Goal: Task Accomplishment & Management: Complete application form

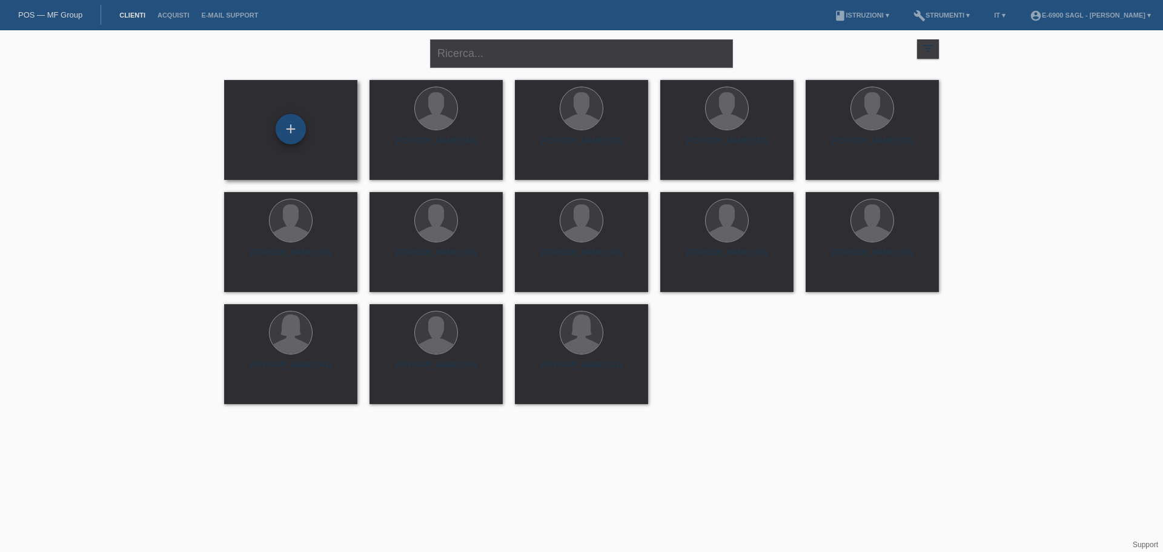
click at [294, 134] on div "+" at bounding box center [291, 129] width 30 height 30
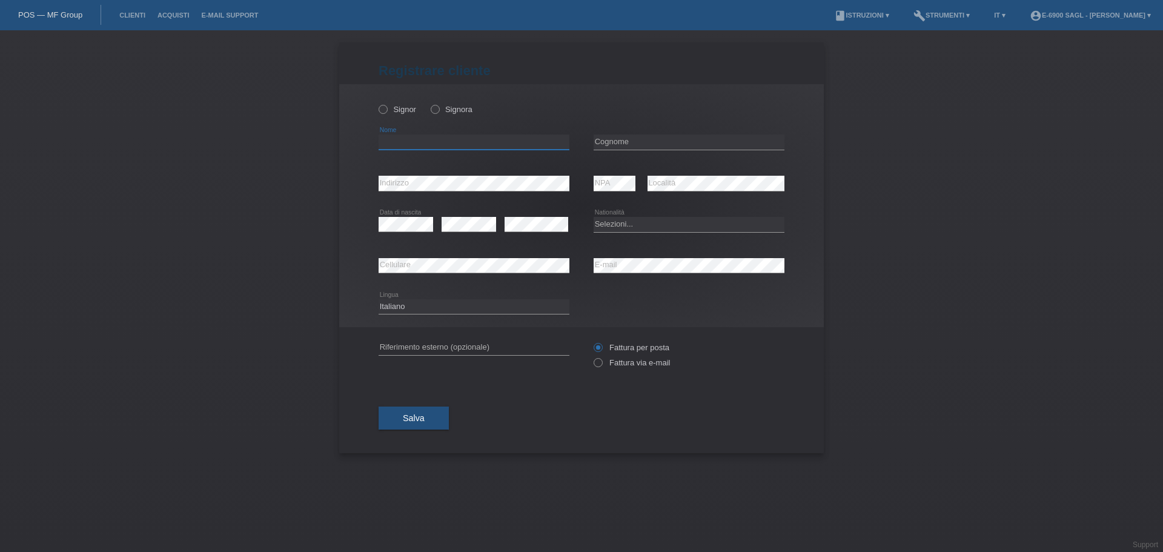
click at [385, 137] on input "text" at bounding box center [473, 141] width 191 height 15
type input "Walter"
type input "Tremolada"
select select "CH"
click at [410, 426] on button "Salva" at bounding box center [413, 417] width 70 height 23
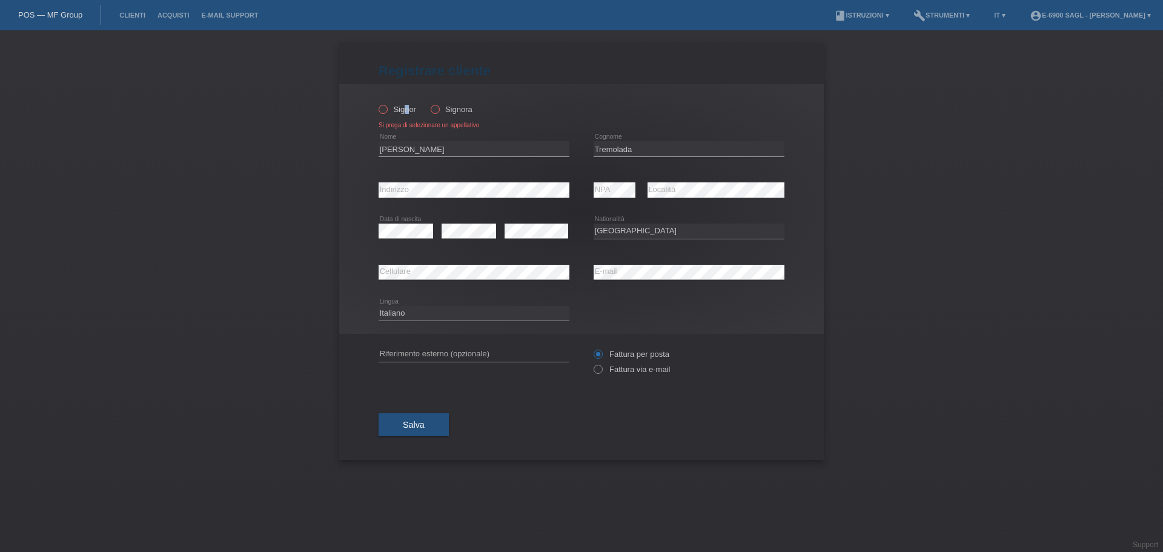
drag, startPoint x: 407, startPoint y: 108, endPoint x: 426, endPoint y: 167, distance: 62.4
click at [406, 107] on label "Signor" at bounding box center [397, 109] width 38 height 9
click at [424, 426] on span "Salva" at bounding box center [414, 425] width 22 height 10
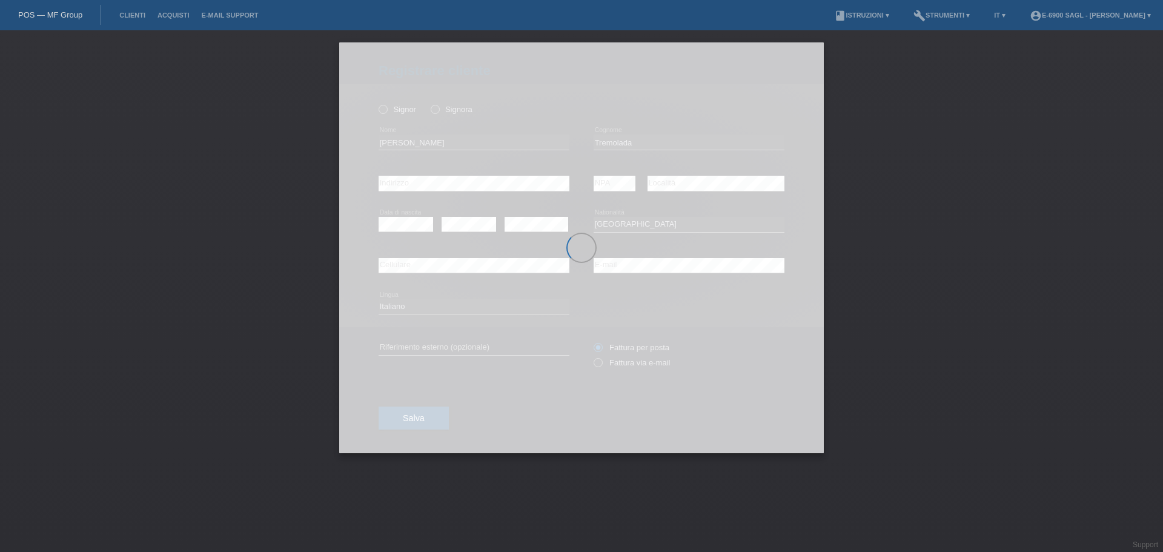
click at [385, 87] on div at bounding box center [581, 247] width 484 height 411
click at [392, 104] on div at bounding box center [581, 247] width 484 height 411
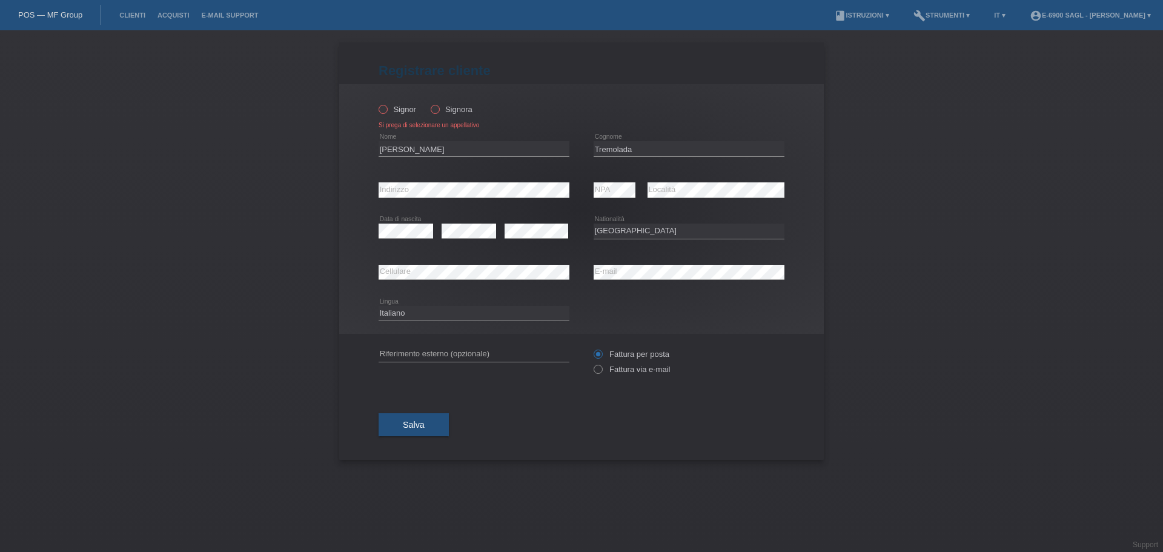
click at [377, 103] on icon at bounding box center [377, 103] width 0 height 0
click at [380, 113] on input "Signor" at bounding box center [382, 109] width 8 height 8
radio input "true"
click at [420, 434] on button "Salva" at bounding box center [413, 424] width 70 height 23
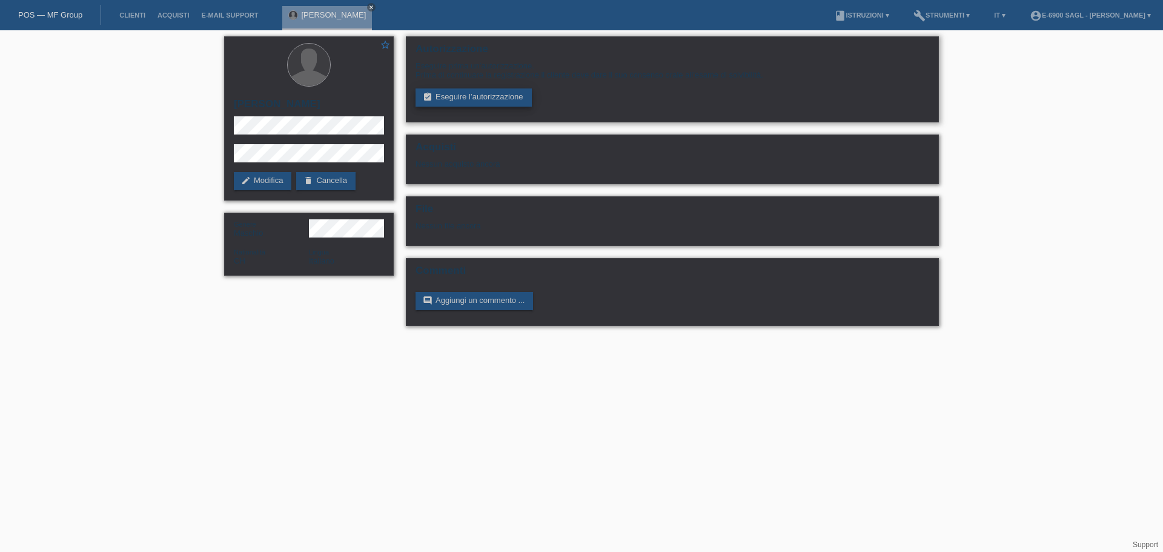
click at [509, 99] on link "assignment_turned_in Eseguire l’autorizzazione" at bounding box center [473, 97] width 116 height 18
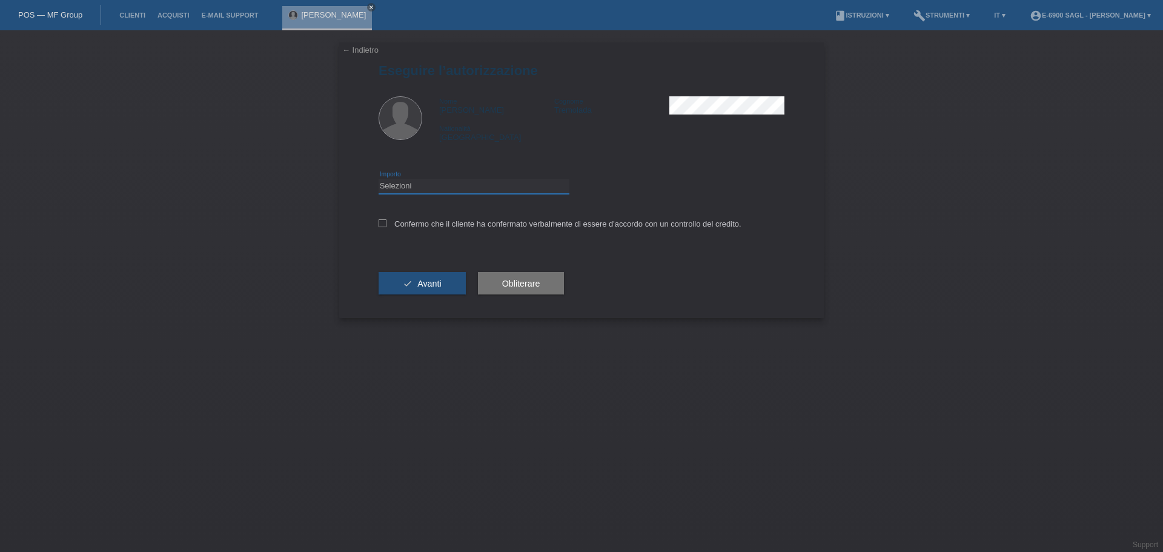
click at [476, 179] on select "Selezioni CHF 1.00 - CHF 499.00 CHF 500.00 - CHF 1'999.00 CHF 2'000.00 - CHF 6'…" at bounding box center [473, 186] width 191 height 15
select select "3"
click at [378, 179] on select "Selezioni CHF 1.00 - CHF 499.00 CHF 500.00 - CHF 1'999.00 CHF 2'000.00 - CHF 6'…" at bounding box center [473, 186] width 191 height 15
click at [443, 225] on label "Confermo che il cliente ha confermato verbalmente di essere d'accordo con un co…" at bounding box center [559, 223] width 363 height 9
click at [386, 225] on input "Confermo che il cliente ha confermato verbalmente di essere d'accordo con un co…" at bounding box center [382, 223] width 8 height 8
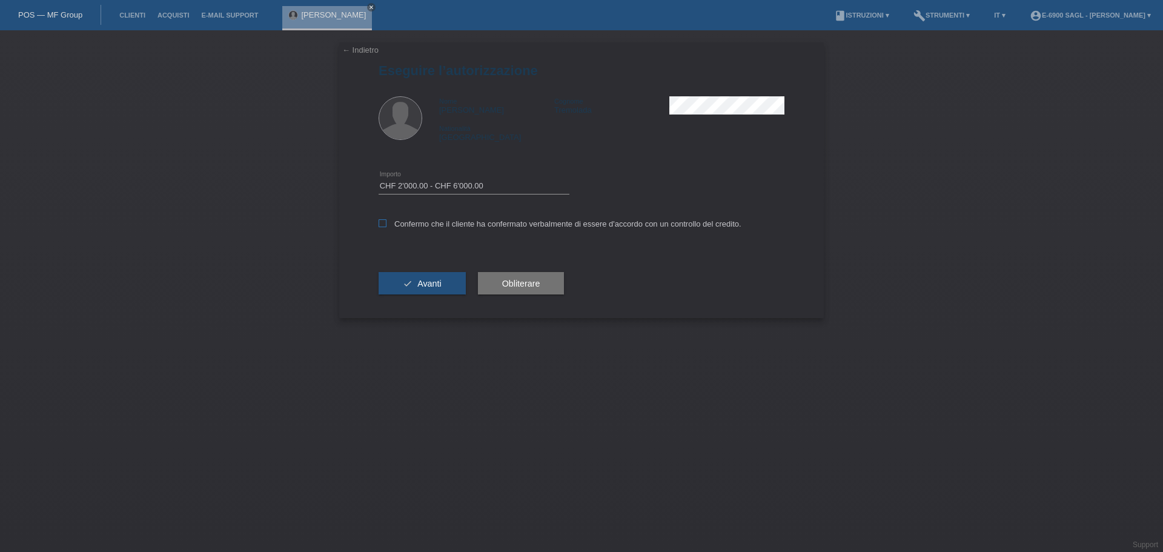
checkbox input "true"
click at [413, 289] on button "check Avanti" at bounding box center [421, 283] width 87 height 23
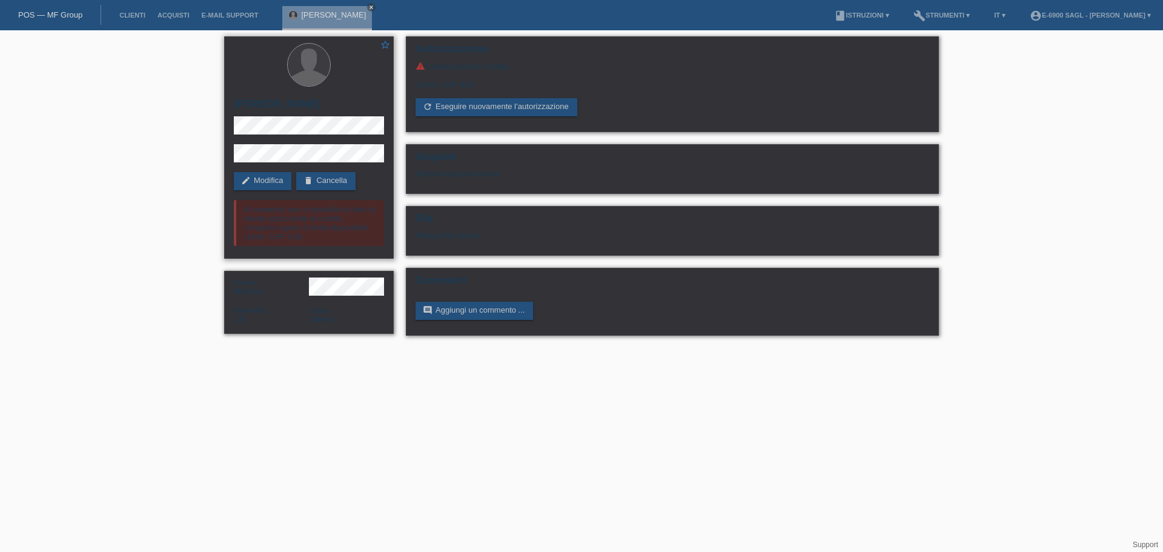
click at [262, 216] on div "Al momento non é possibile di dare al cliente alcun limite di credito. L'import…" at bounding box center [309, 223] width 150 height 46
click at [345, 230] on div "Al momento non é possibile di dare al cliente alcun limite di credito. L'import…" at bounding box center [309, 223] width 150 height 46
